Goal: Task Accomplishment & Management: Use online tool/utility

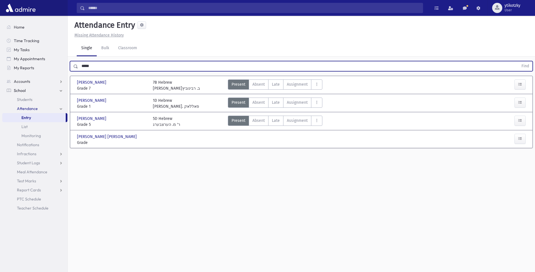
drag, startPoint x: 57, startPoint y: 63, endPoint x: 0, endPoint y: 51, distance: 58.0
click at [32, 62] on div "Search Results All Accounts" at bounding box center [267, 142] width 535 height 284
type input "***"
click at [518, 61] on button "Find" at bounding box center [525, 66] width 14 height 10
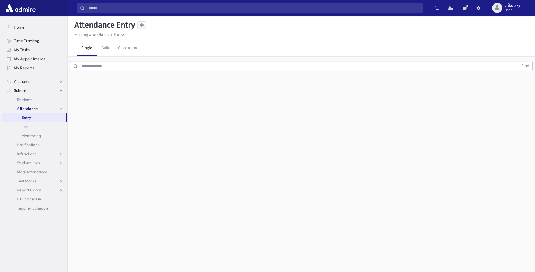
click at [140, 64] on input "text" at bounding box center [298, 66] width 441 height 10
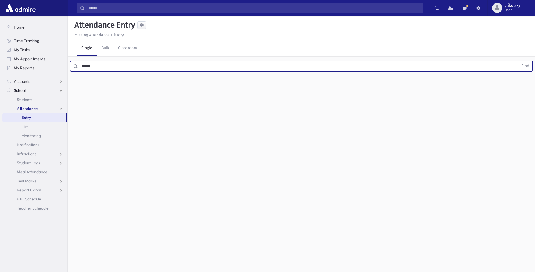
type input "******"
click at [518, 61] on button "Find" at bounding box center [525, 66] width 14 height 10
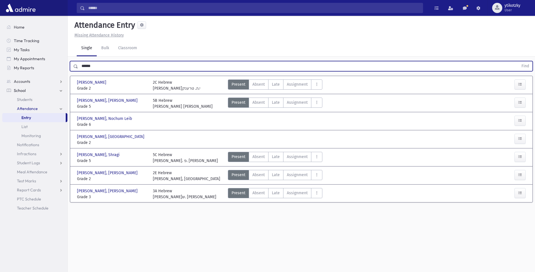
click at [527, 139] on div at bounding box center [510, 140] width 38 height 12
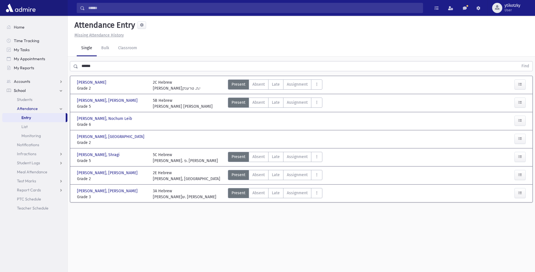
click at [527, 138] on div at bounding box center [510, 140] width 38 height 12
click at [524, 140] on button "button" at bounding box center [520, 139] width 11 height 10
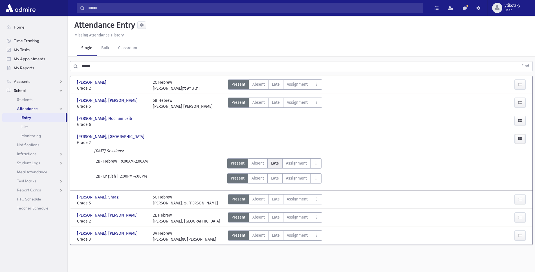
click at [274, 165] on span "Late" at bounding box center [275, 163] width 8 height 6
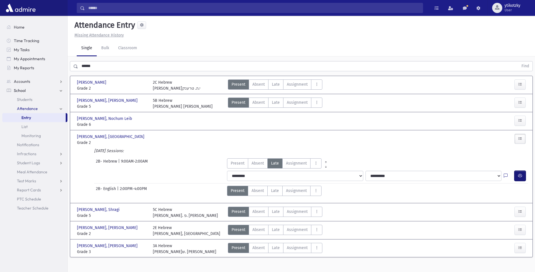
click at [521, 176] on icon "button" at bounding box center [520, 175] width 4 height 5
